Goal: Information Seeking & Learning: Check status

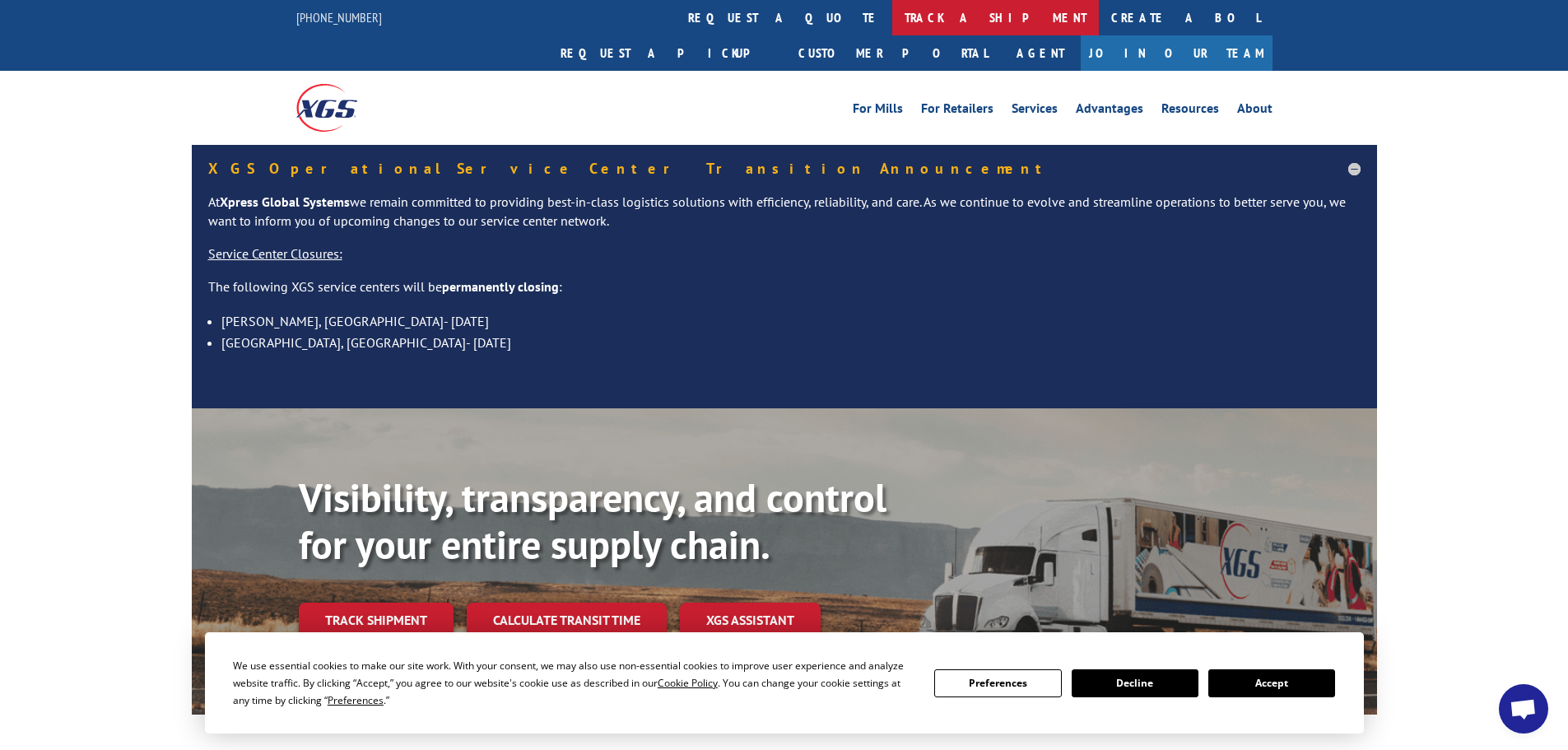
click at [892, 17] on link "track a shipment" at bounding box center [995, 18] width 206 height 36
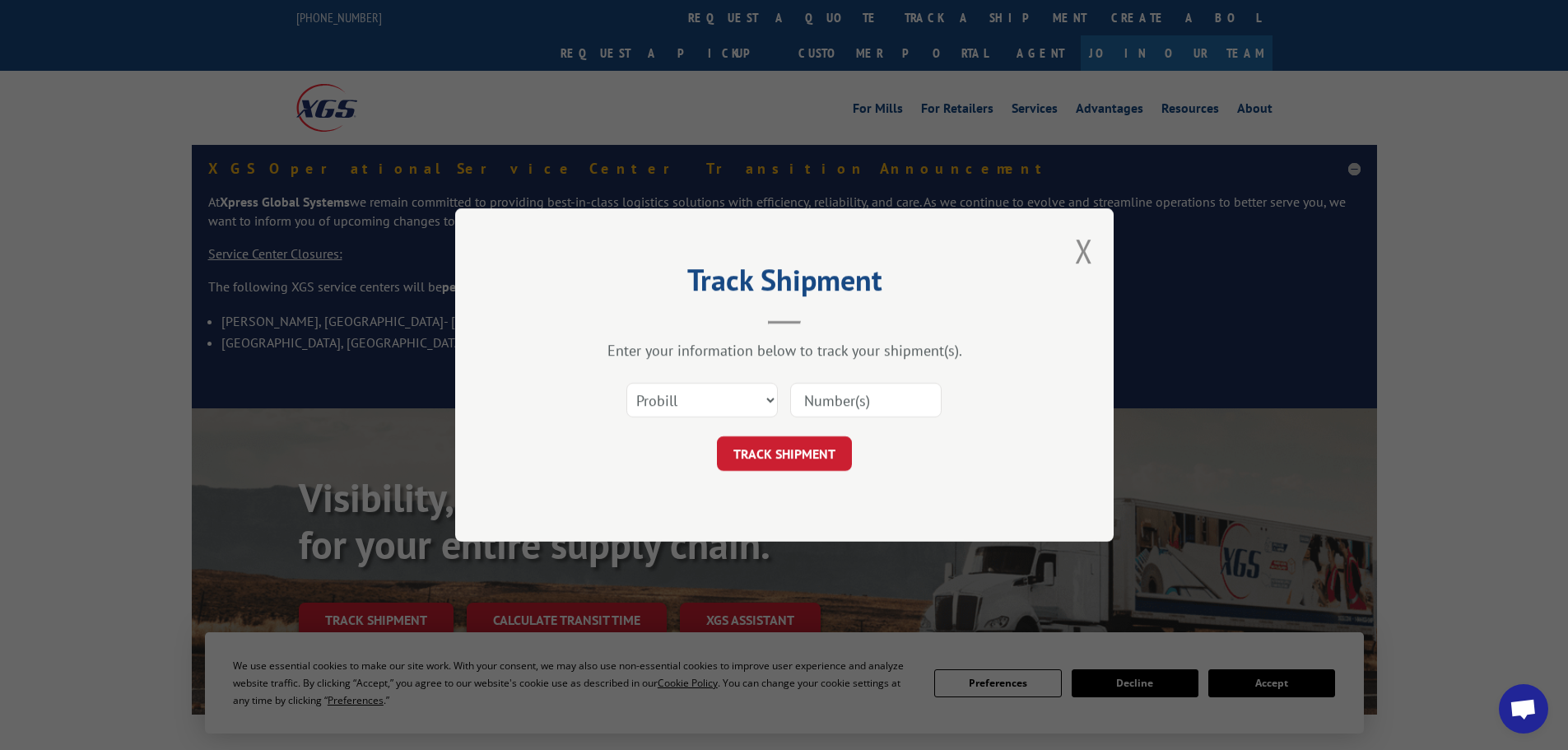
click at [812, 395] on input at bounding box center [866, 399] width 151 height 35
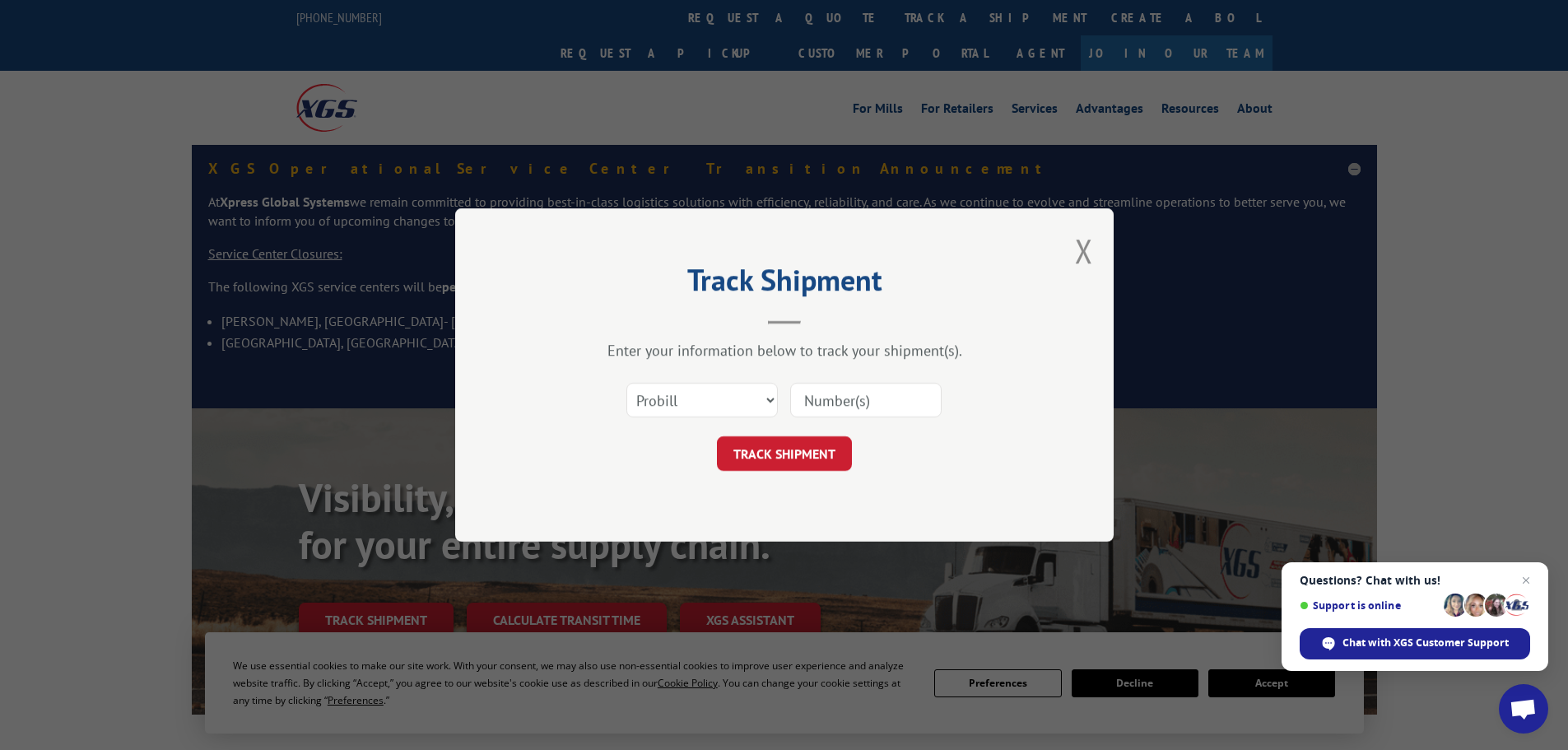
paste input "1001217879"
drag, startPoint x: 901, startPoint y: 398, endPoint x: 727, endPoint y: 405, distance: 174.1
click at [735, 405] on div "Select category... Probill BOL PO 1001217879" at bounding box center [784, 399] width 494 height 54
paste input "37405087"
type input "37405087"
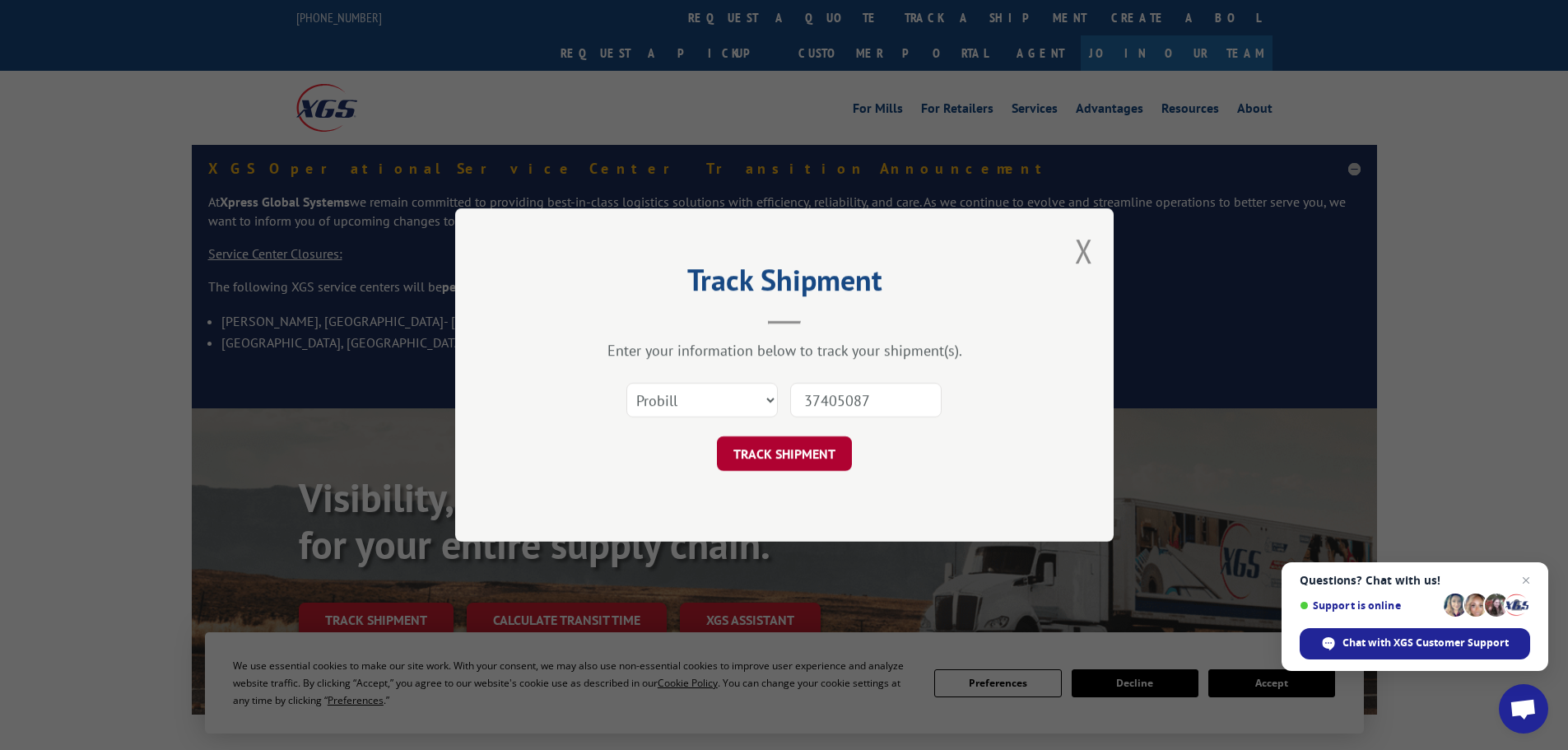
click at [796, 456] on button "TRACK SHIPMENT" at bounding box center [784, 454] width 135 height 35
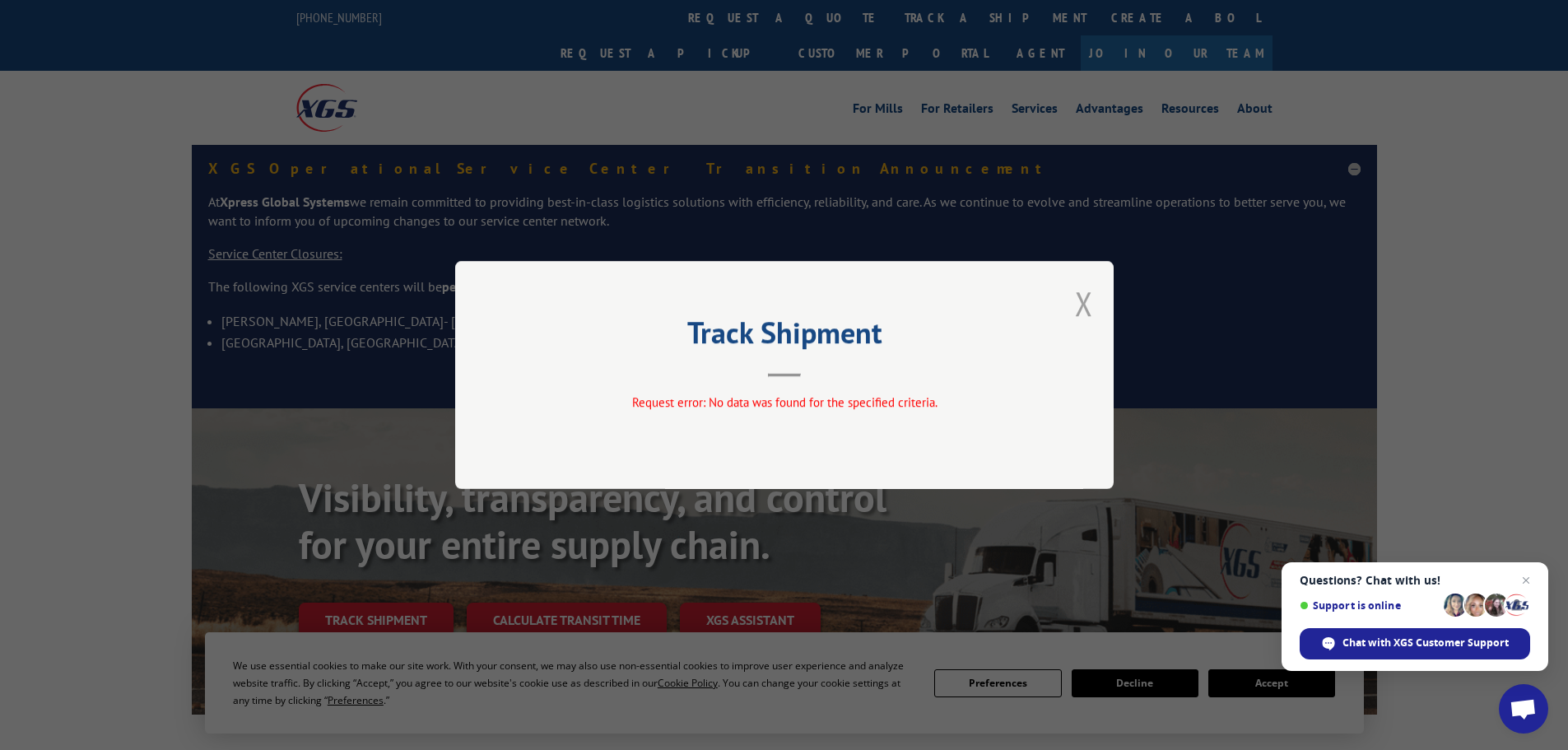
click at [1086, 290] on button "Close modal" at bounding box center [1084, 303] width 18 height 43
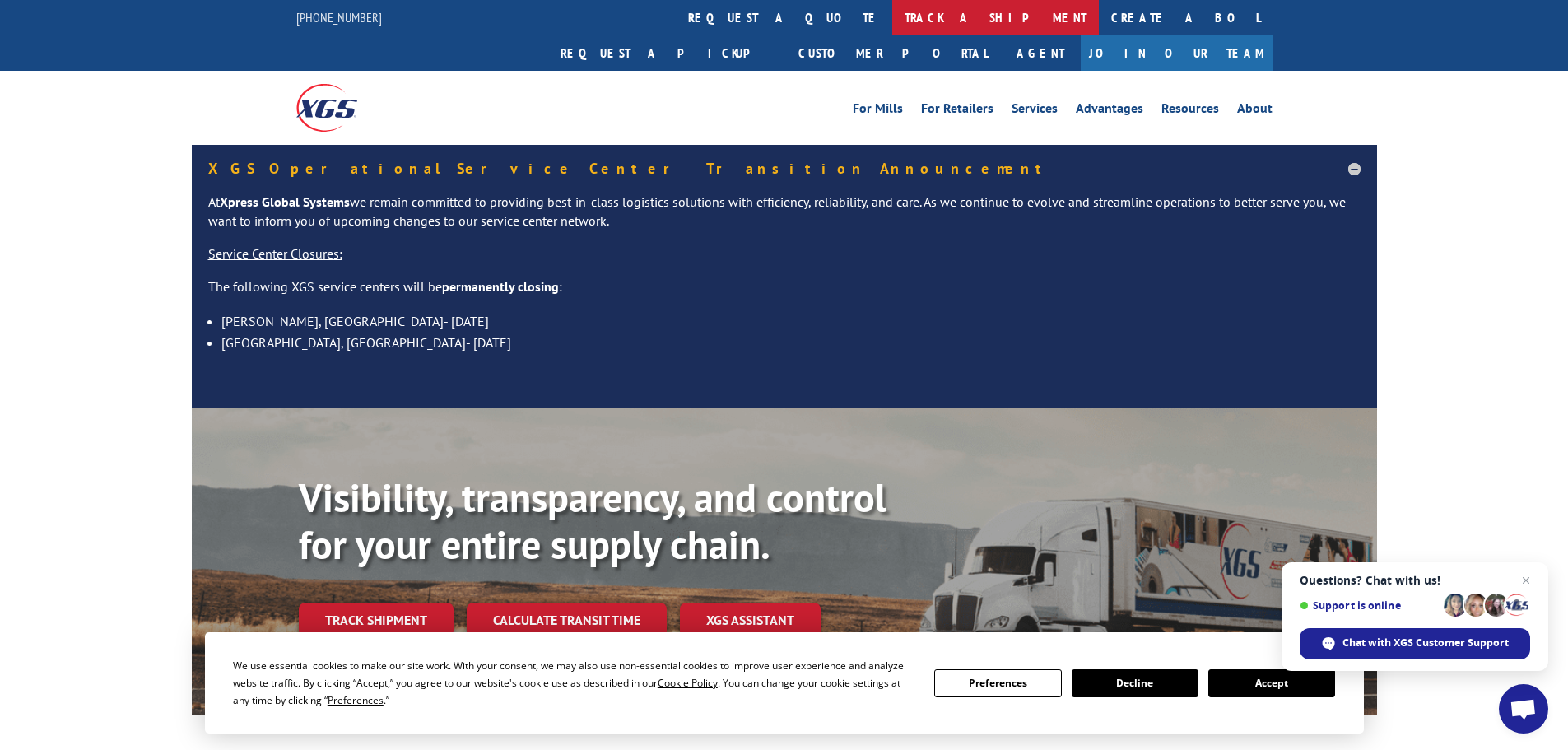
click at [892, 21] on link "track a shipment" at bounding box center [995, 18] width 206 height 36
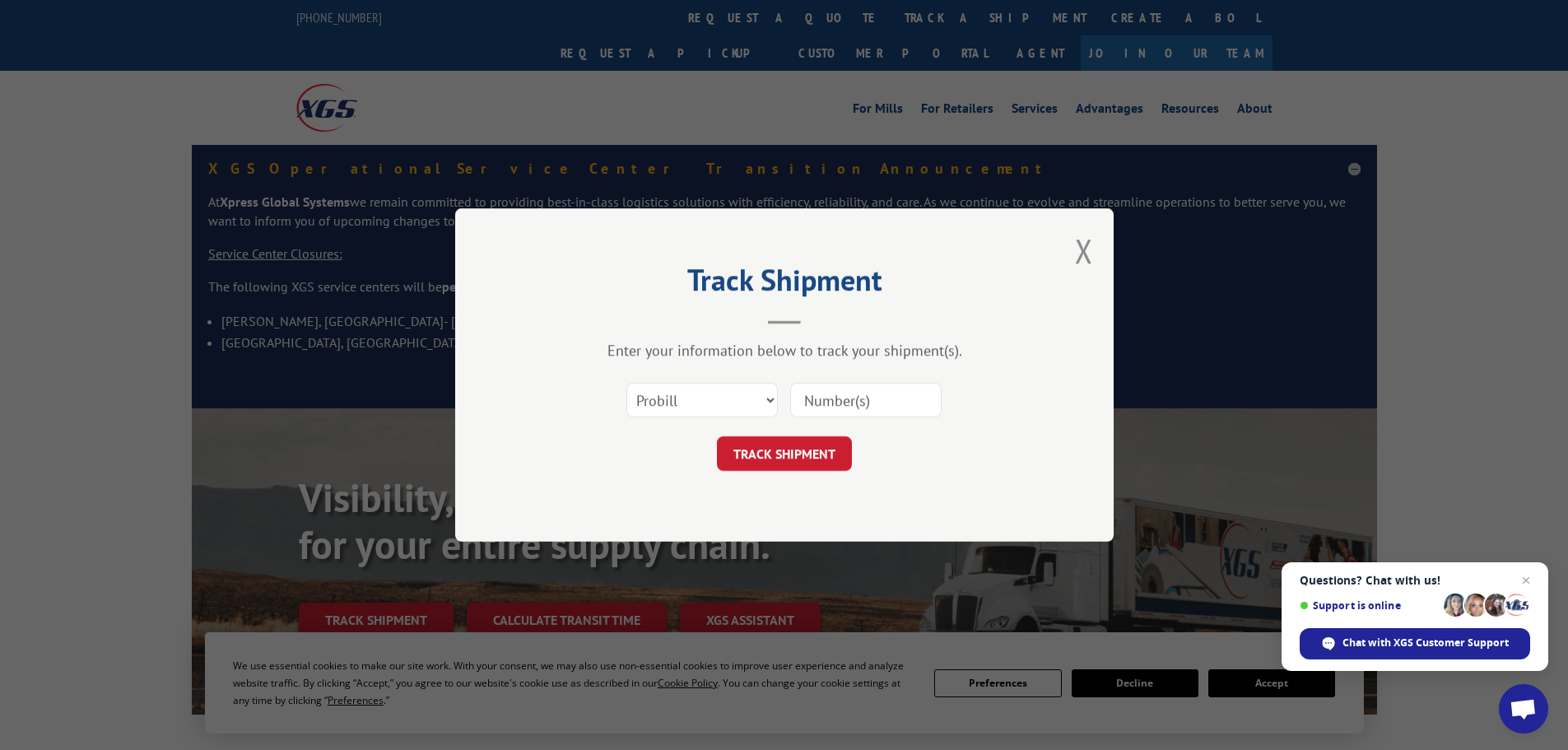
click at [829, 397] on input at bounding box center [866, 399] width 151 height 35
paste input "17520616"
type input "17520616"
click at [792, 466] on button "TRACK SHIPMENT" at bounding box center [784, 454] width 135 height 35
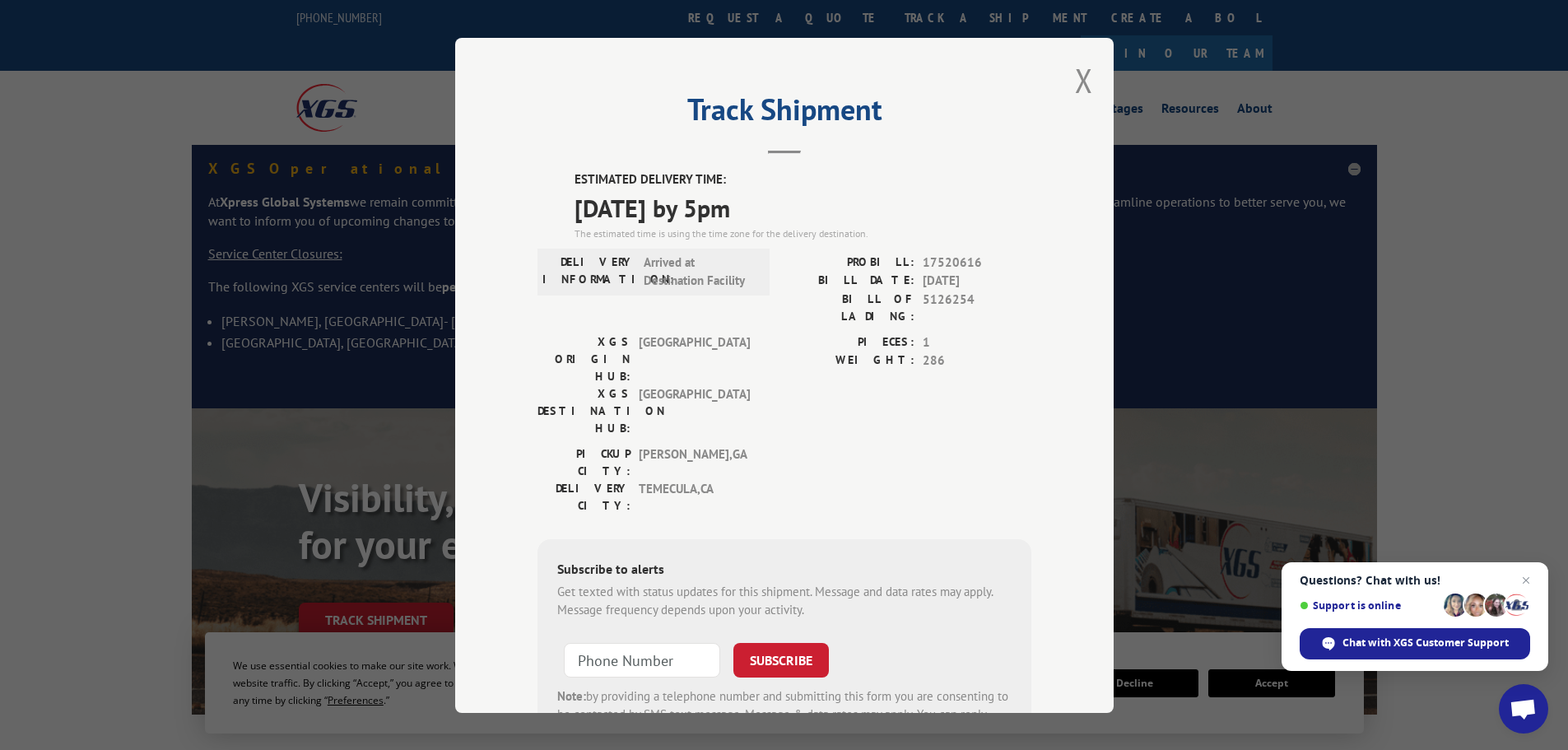
click at [1068, 85] on div "Track Shipment ESTIMATED DELIVERY TIME: [DATE] by 5pm The estimated time is usi…" at bounding box center [784, 375] width 659 height 675
